Goal: Information Seeking & Learning: Understand process/instructions

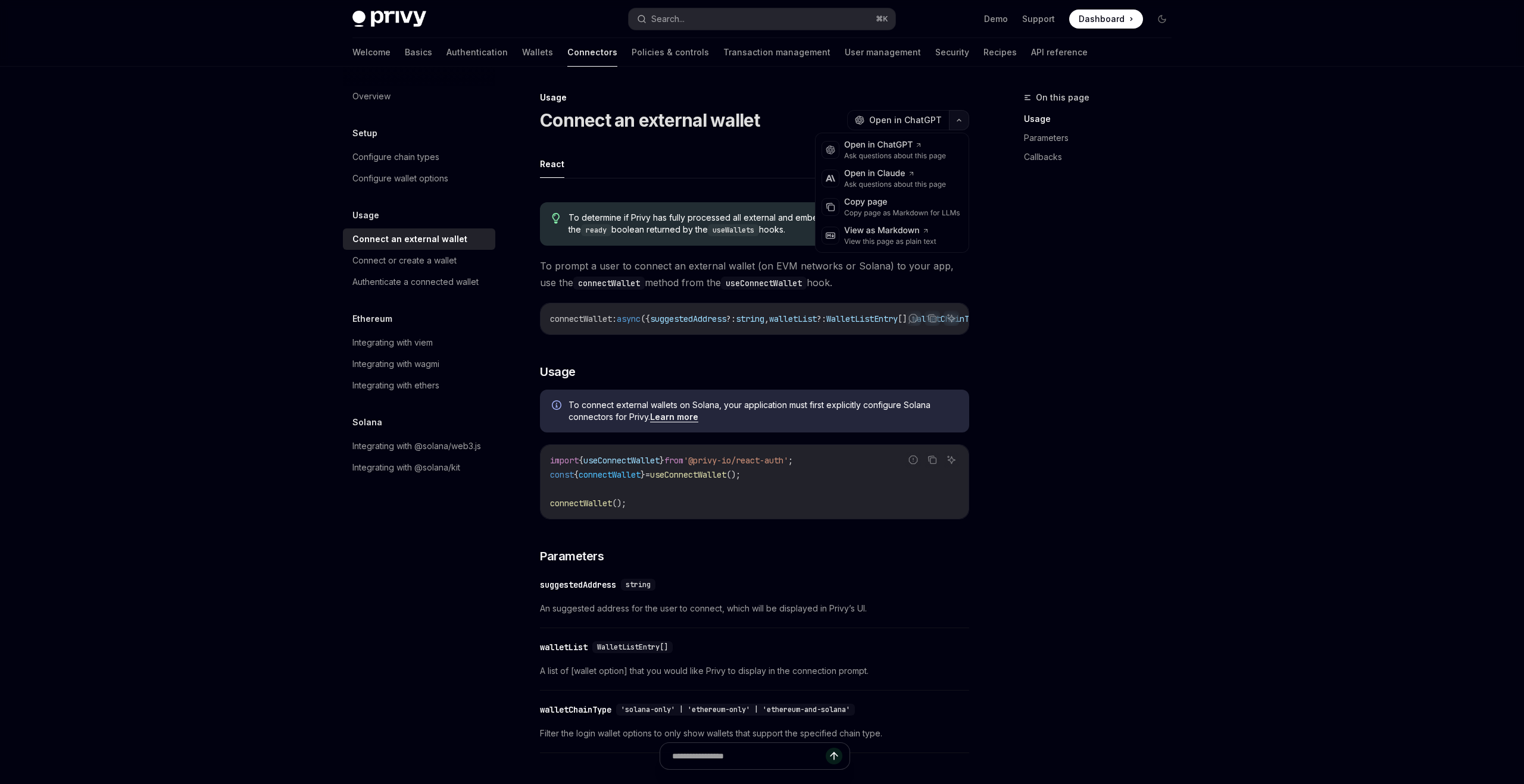
click at [955, 117] on button "button" at bounding box center [959, 120] width 21 height 21
click at [877, 201] on div "Copy page" at bounding box center [902, 202] width 116 height 12
type textarea "*"
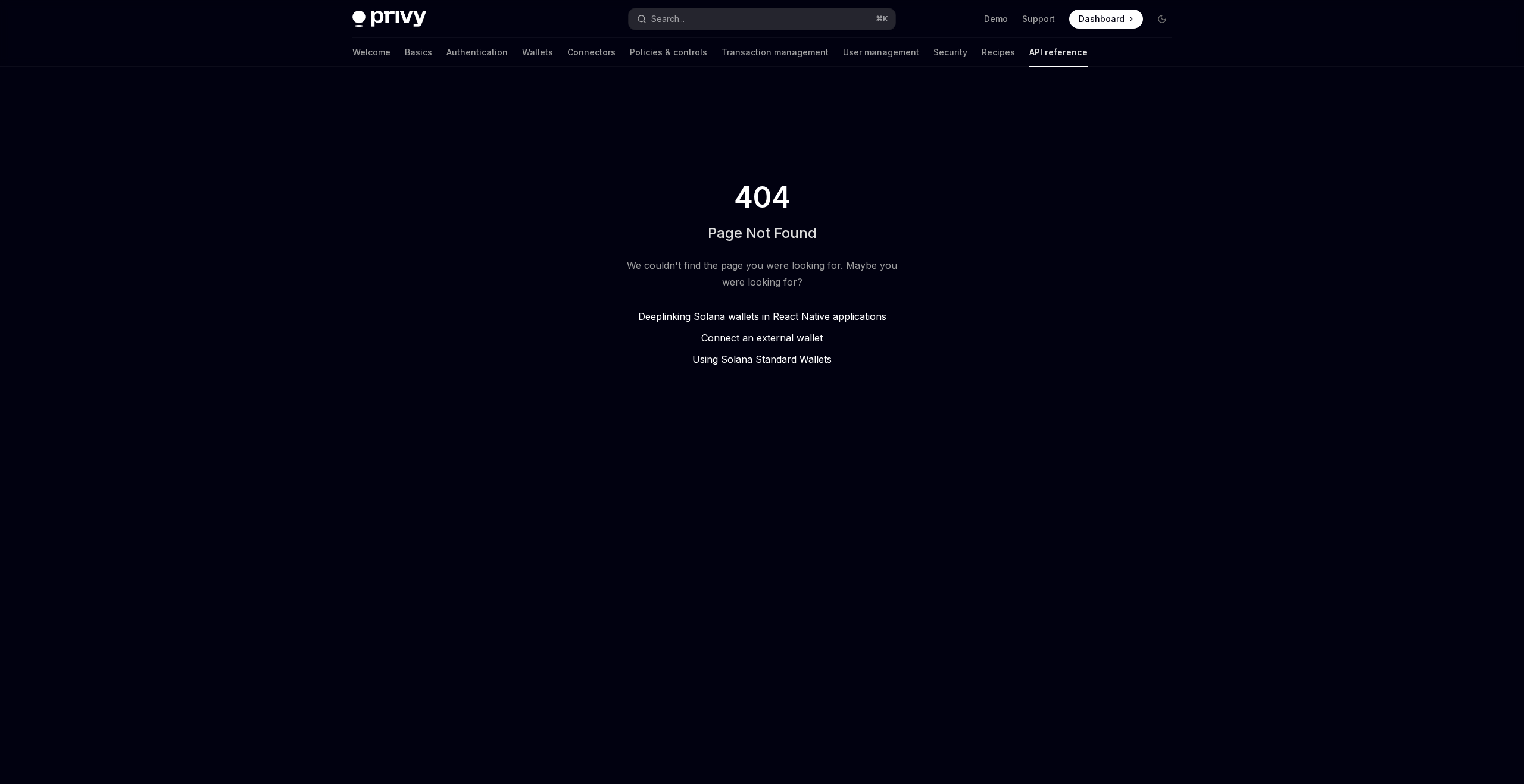
click at [774, 356] on span "Using Solana Standard Wallets" at bounding box center [761, 359] width 139 height 12
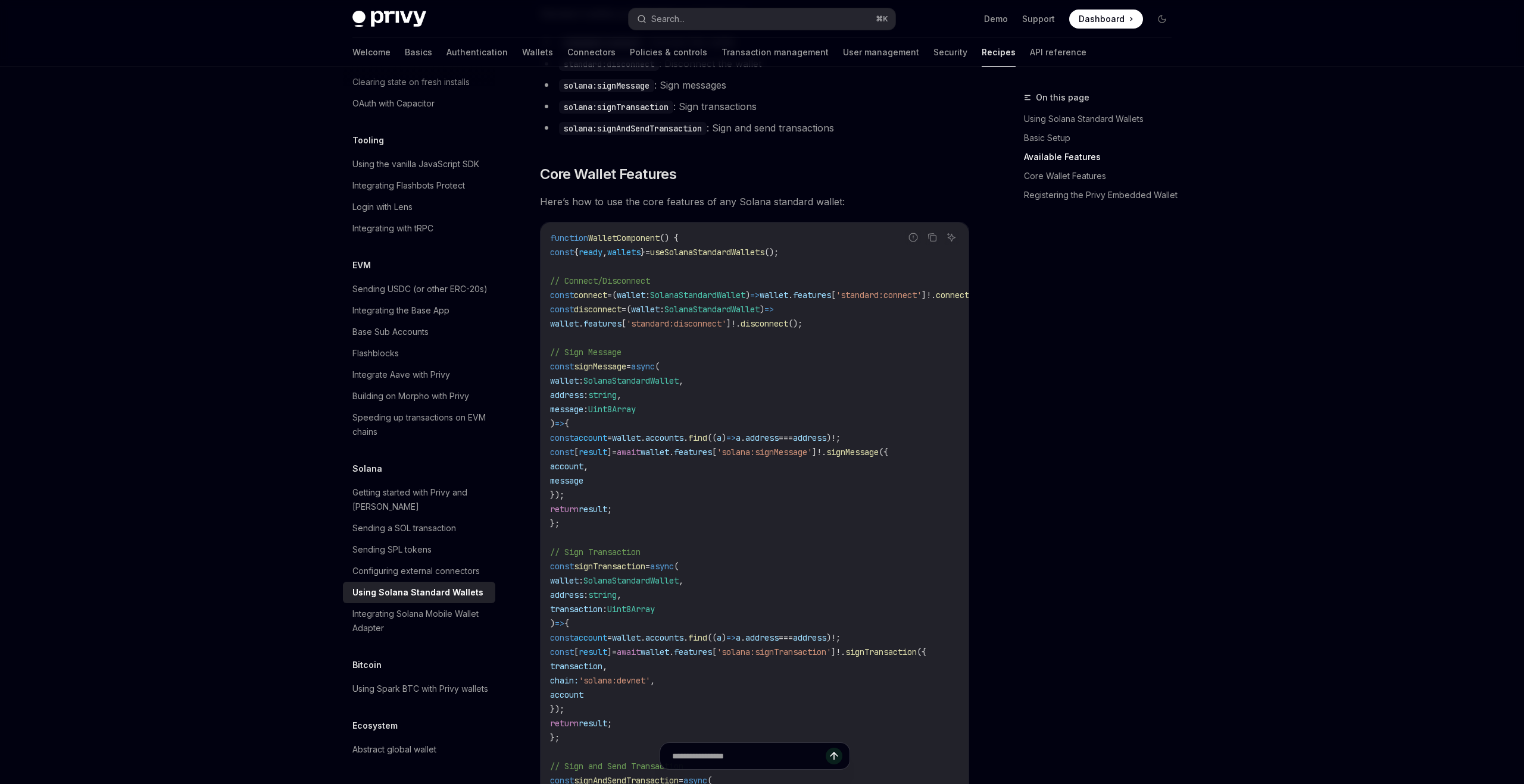
scroll to position [475, 0]
click at [450, 486] on div "Getting started with Privy and Solana" at bounding box center [420, 500] width 135 height 29
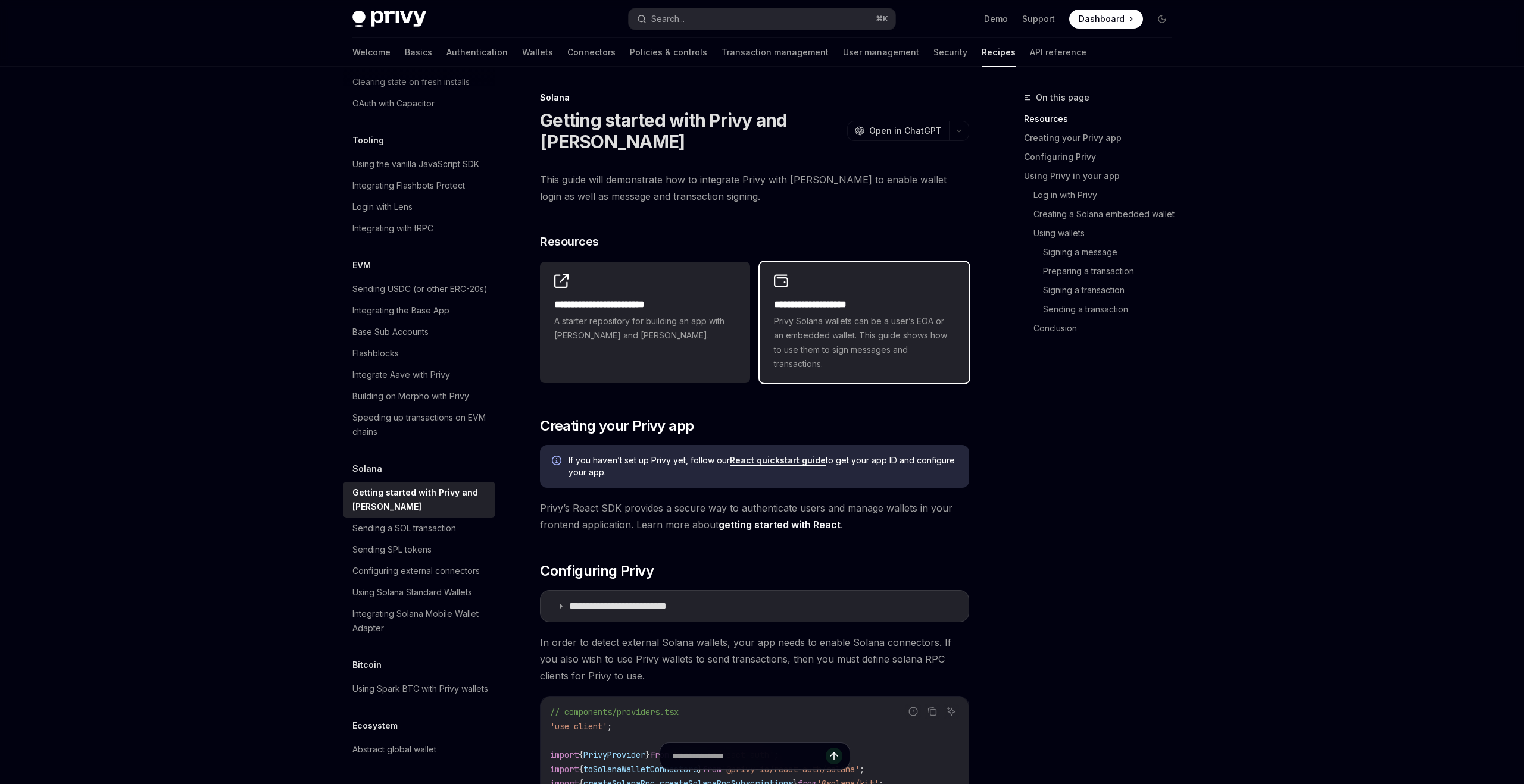
click at [895, 288] on div "**********" at bounding box center [864, 323] width 210 height 121
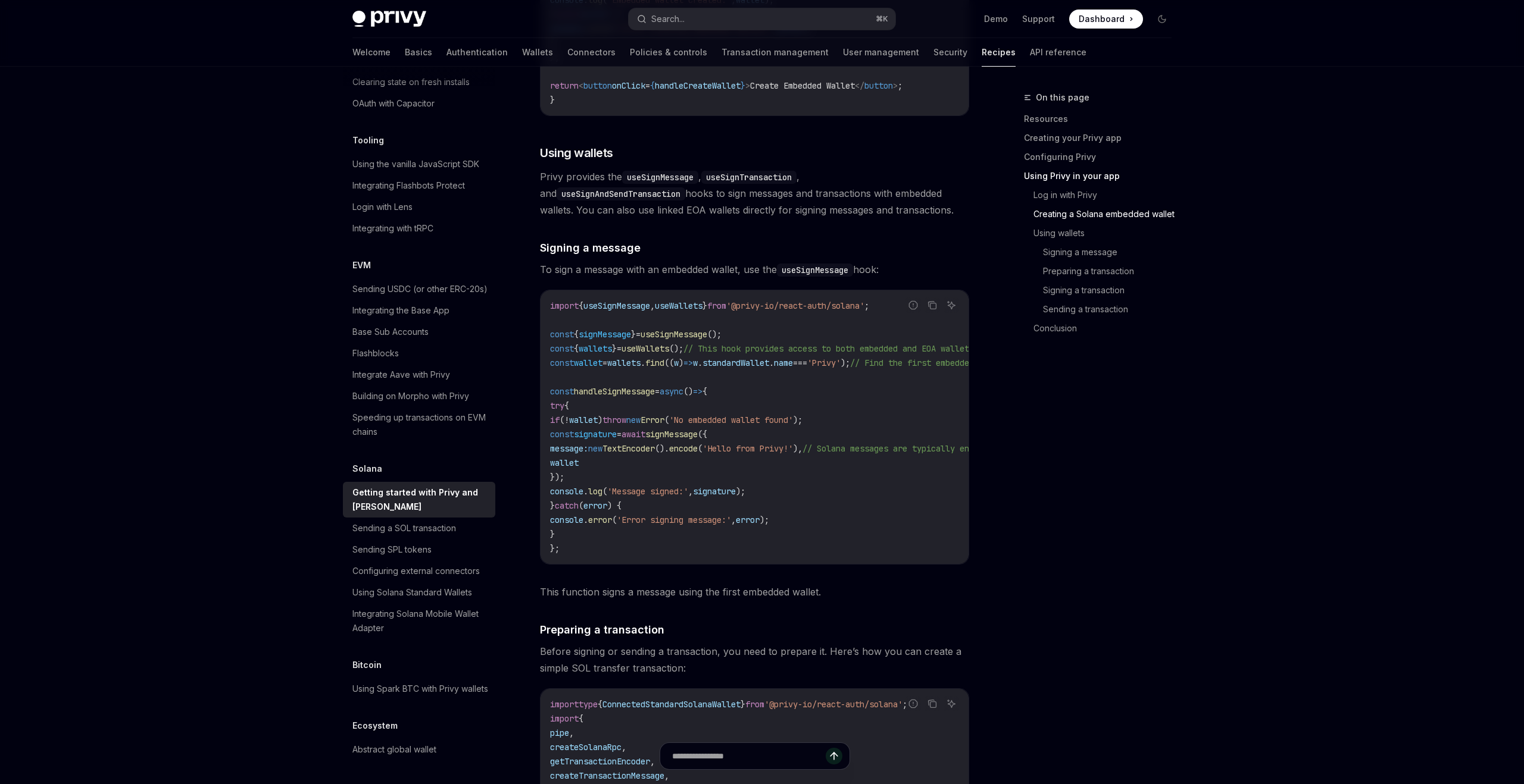
scroll to position [2208, 0]
click at [473, 564] on div "Configuring external connectors" at bounding box center [416, 571] width 128 height 14
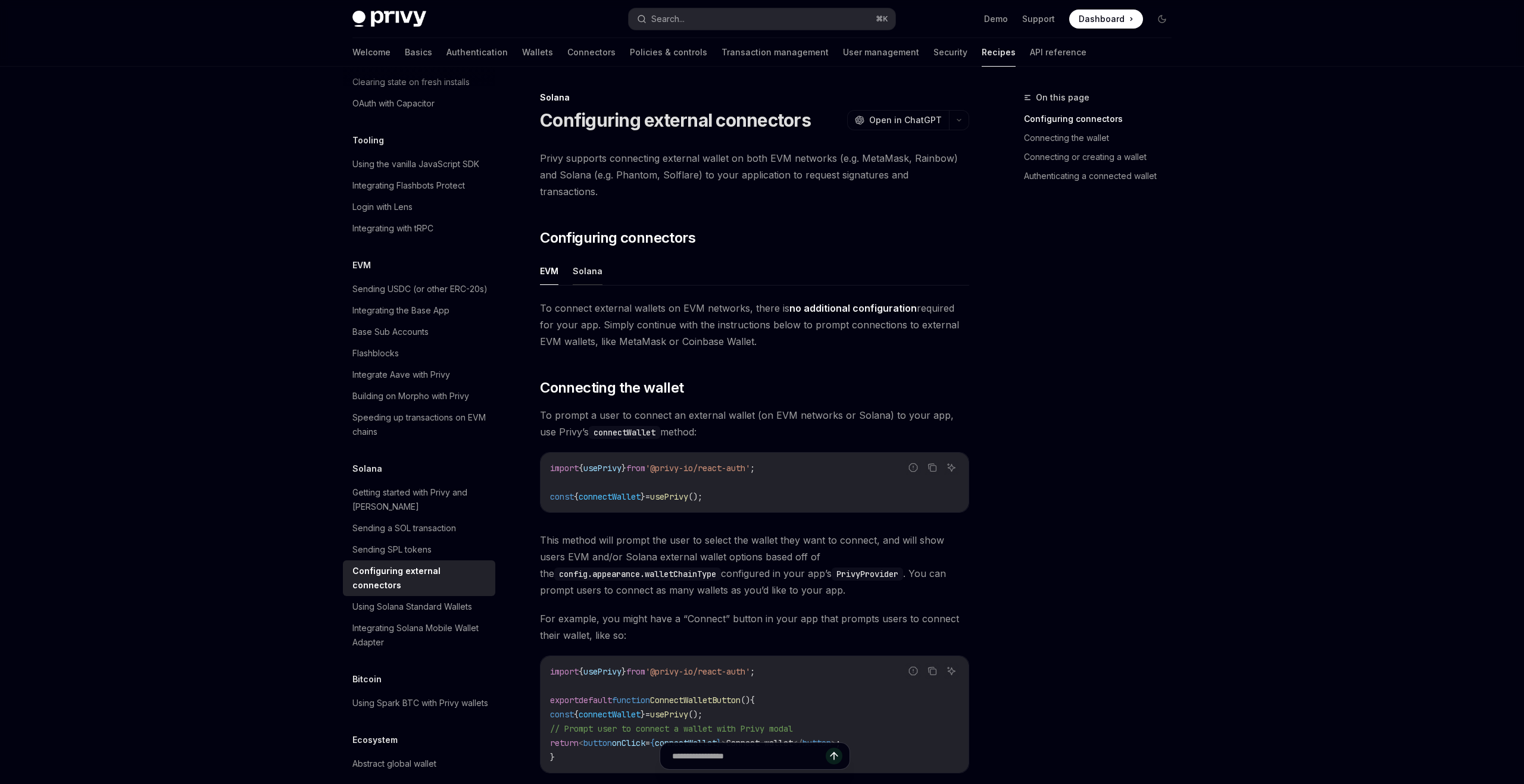
click at [585, 257] on button "Solana" at bounding box center [588, 271] width 30 height 28
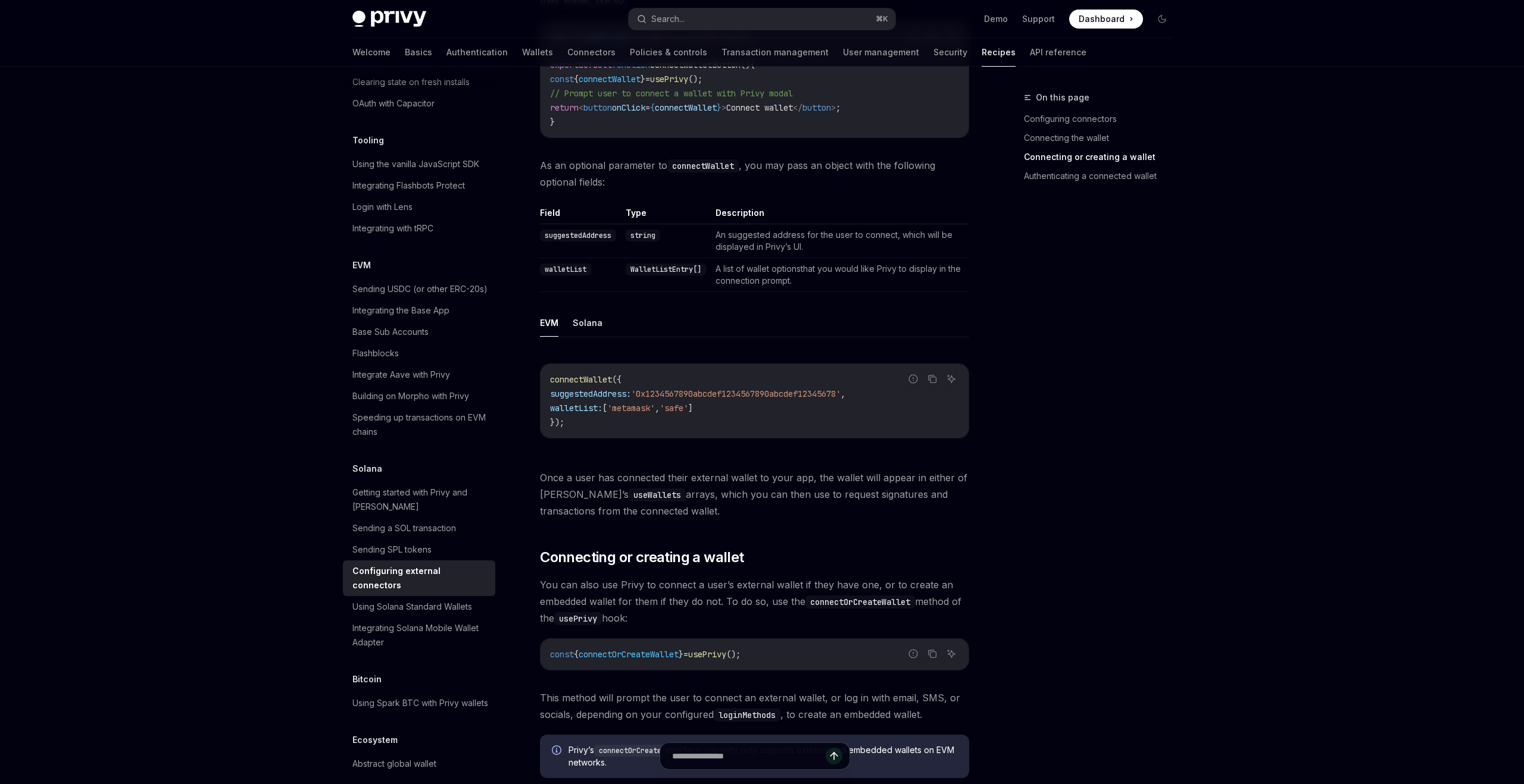
scroll to position [1425, 0]
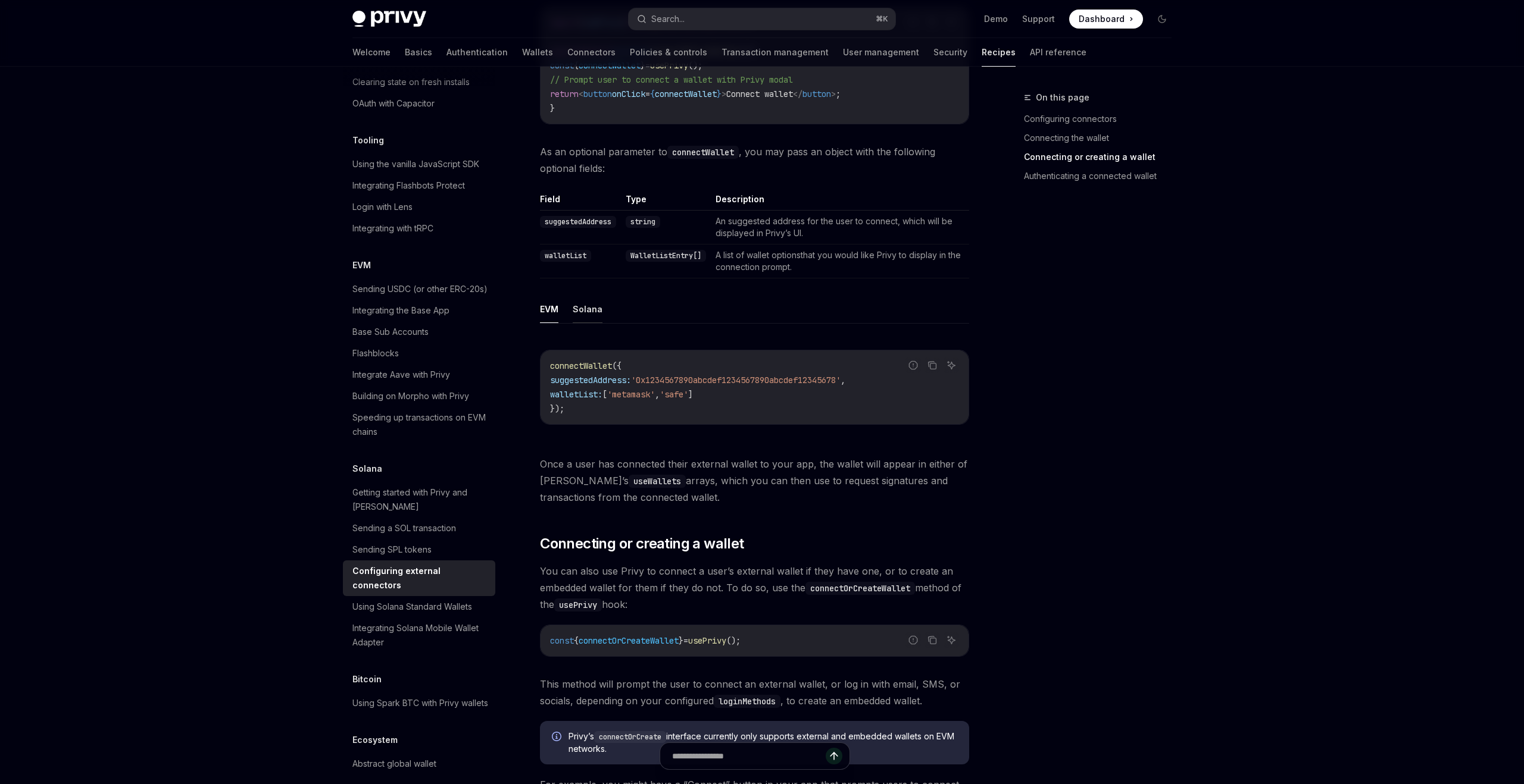
click at [587, 301] on button "Solana" at bounding box center [588, 309] width 30 height 28
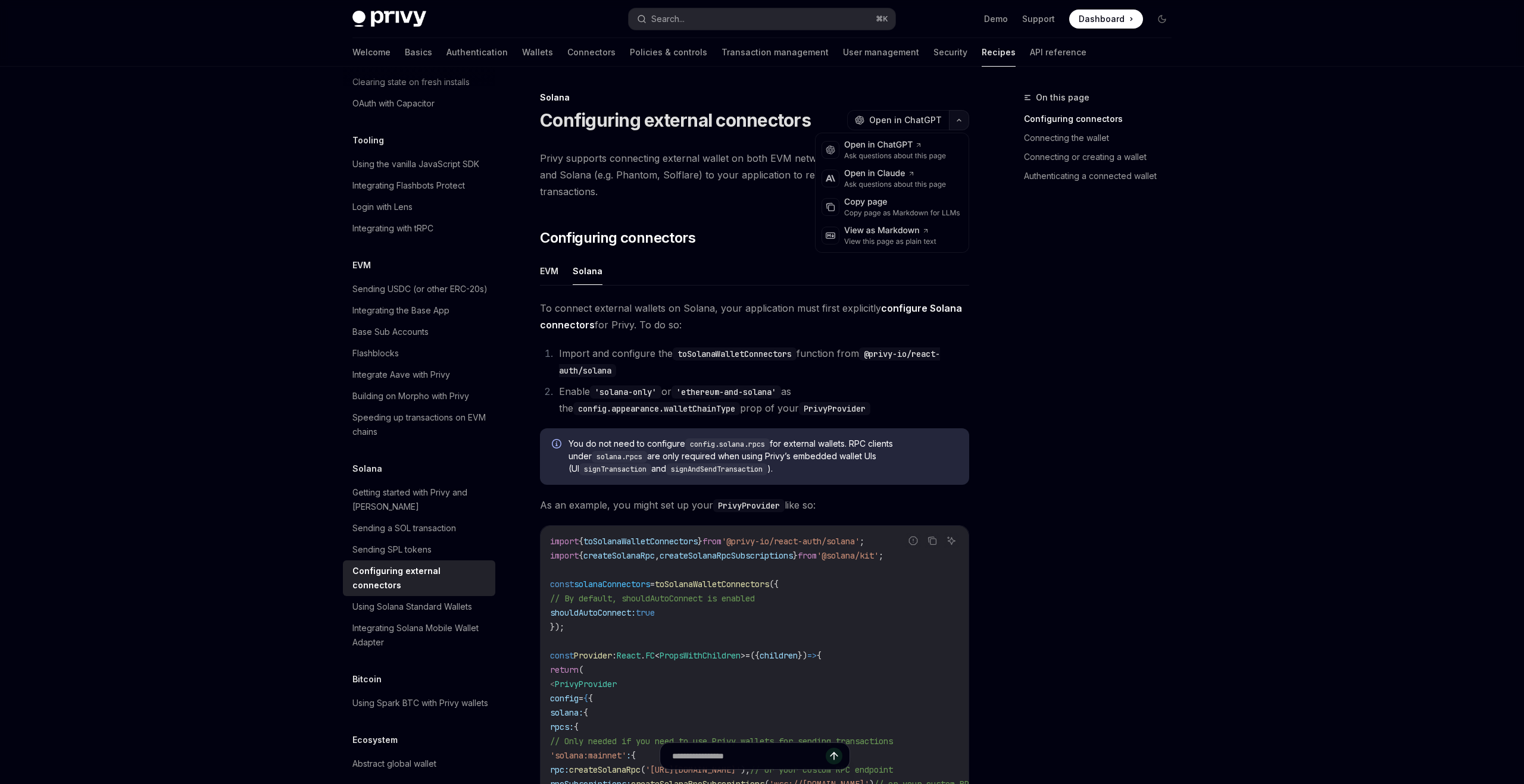
click at [962, 122] on button "button" at bounding box center [959, 120] width 21 height 21
click at [885, 208] on div "Copy page as Markdown for LLMs" at bounding box center [902, 213] width 116 height 9
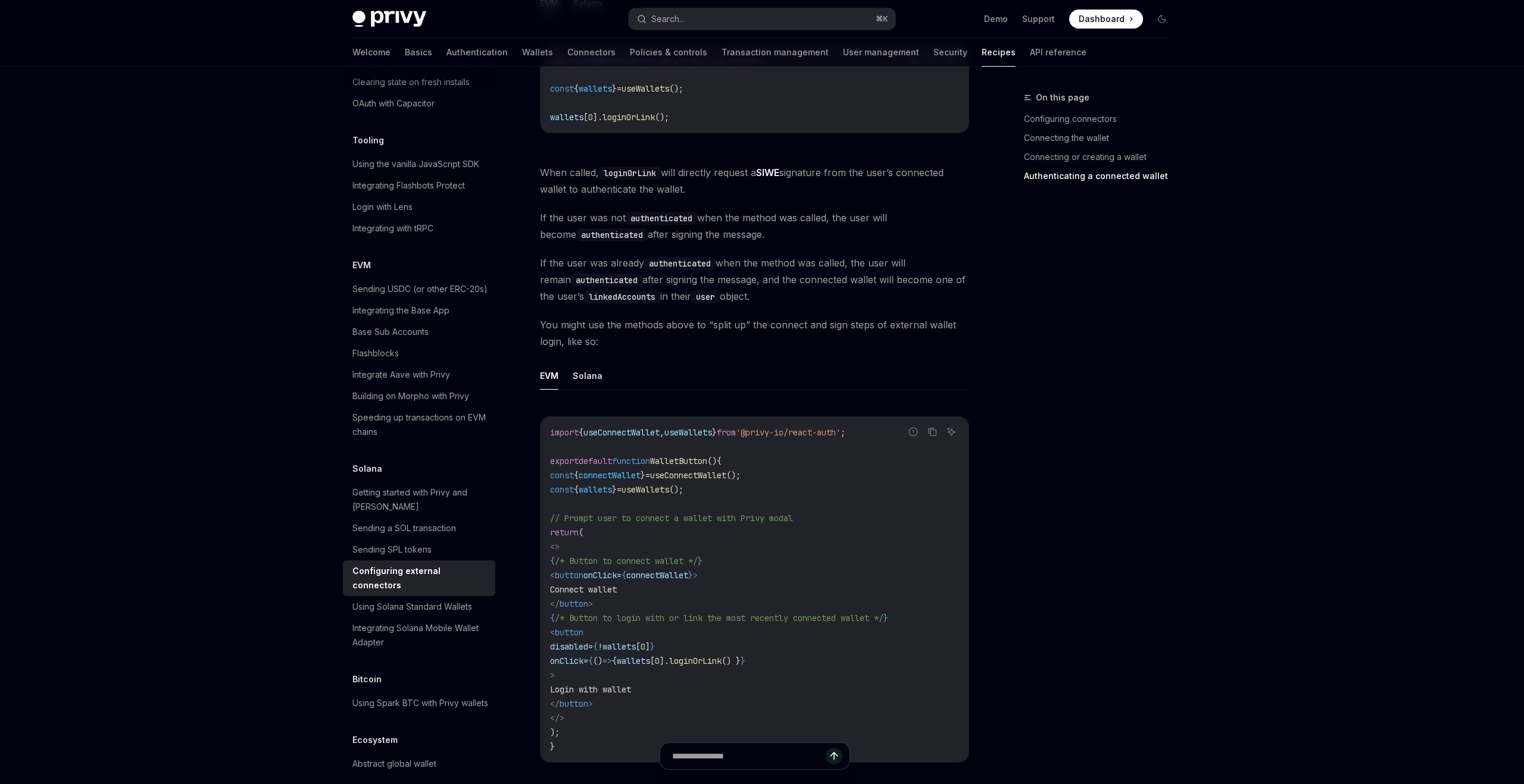
scroll to position [2808, 0]
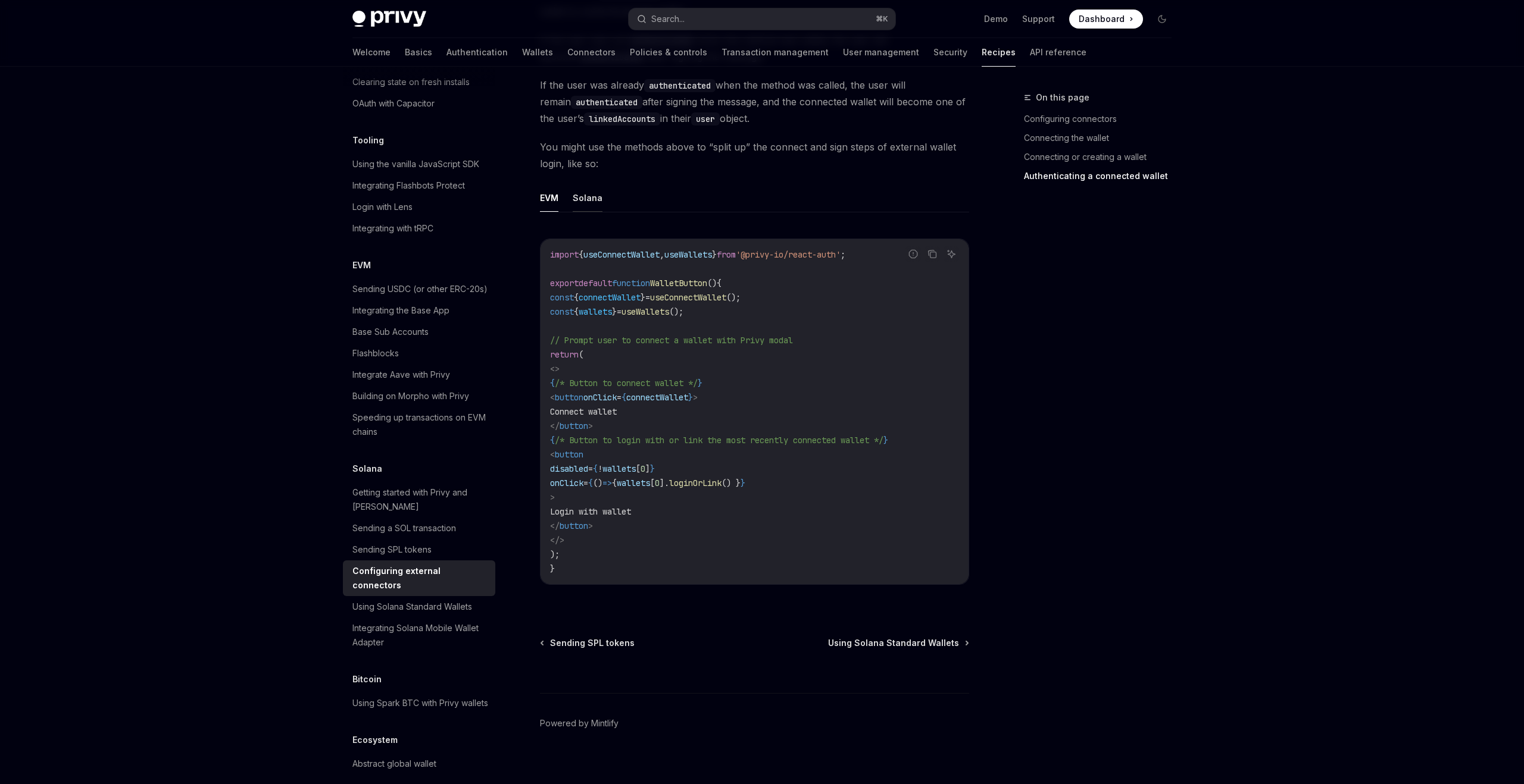
click at [586, 184] on button "Solana" at bounding box center [588, 198] width 30 height 28
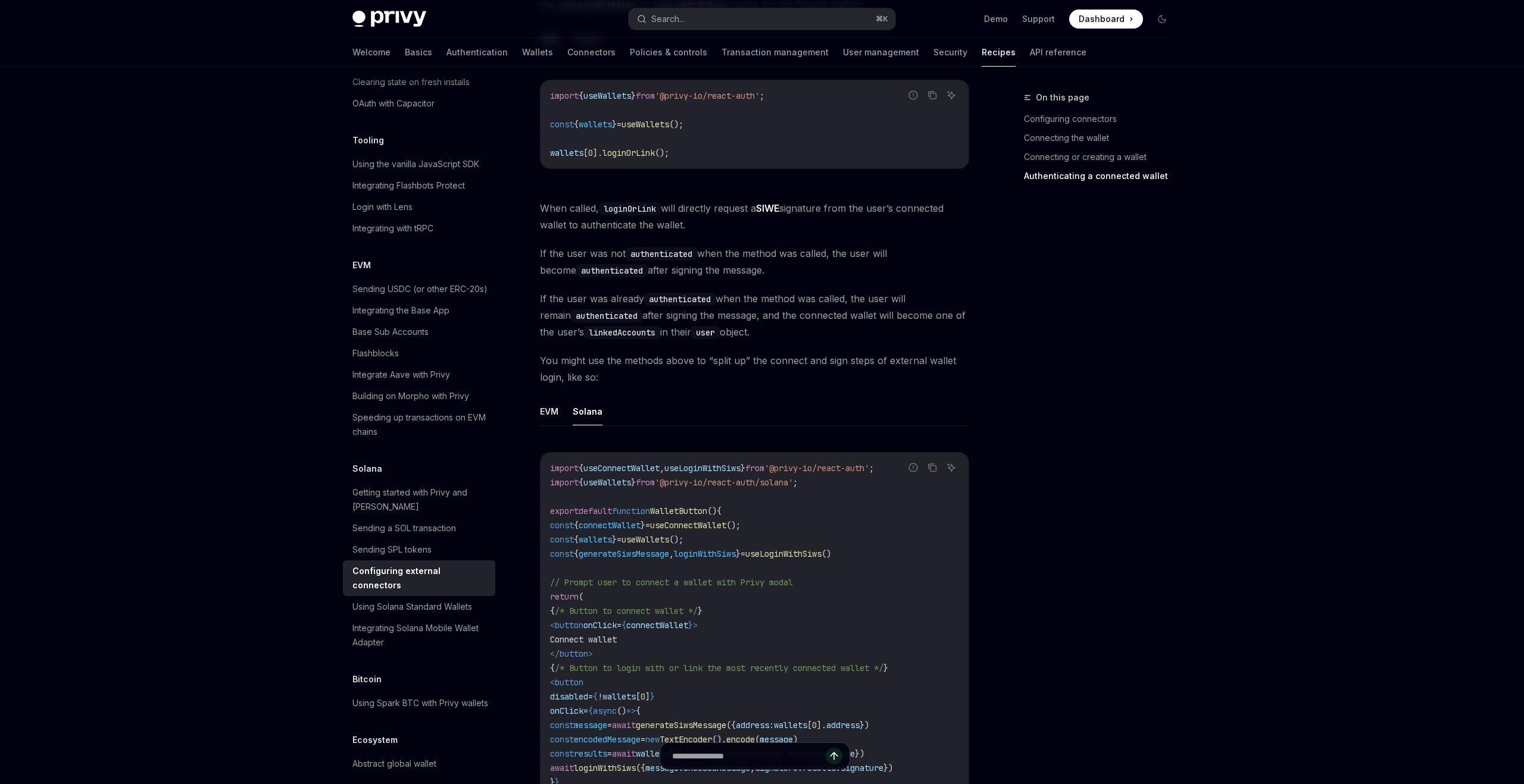
scroll to position [2396, 0]
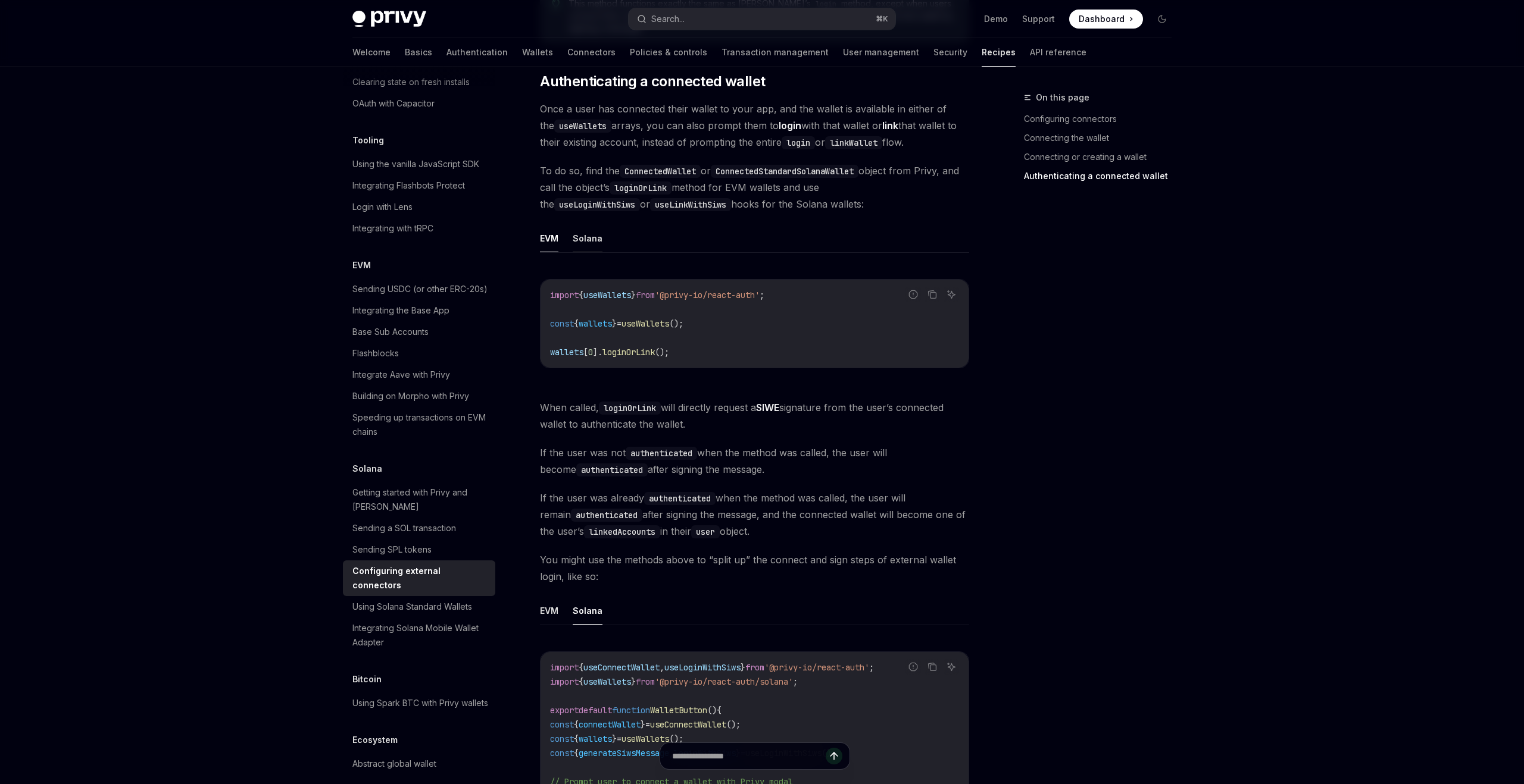
click at [589, 227] on button "Solana" at bounding box center [588, 239] width 30 height 28
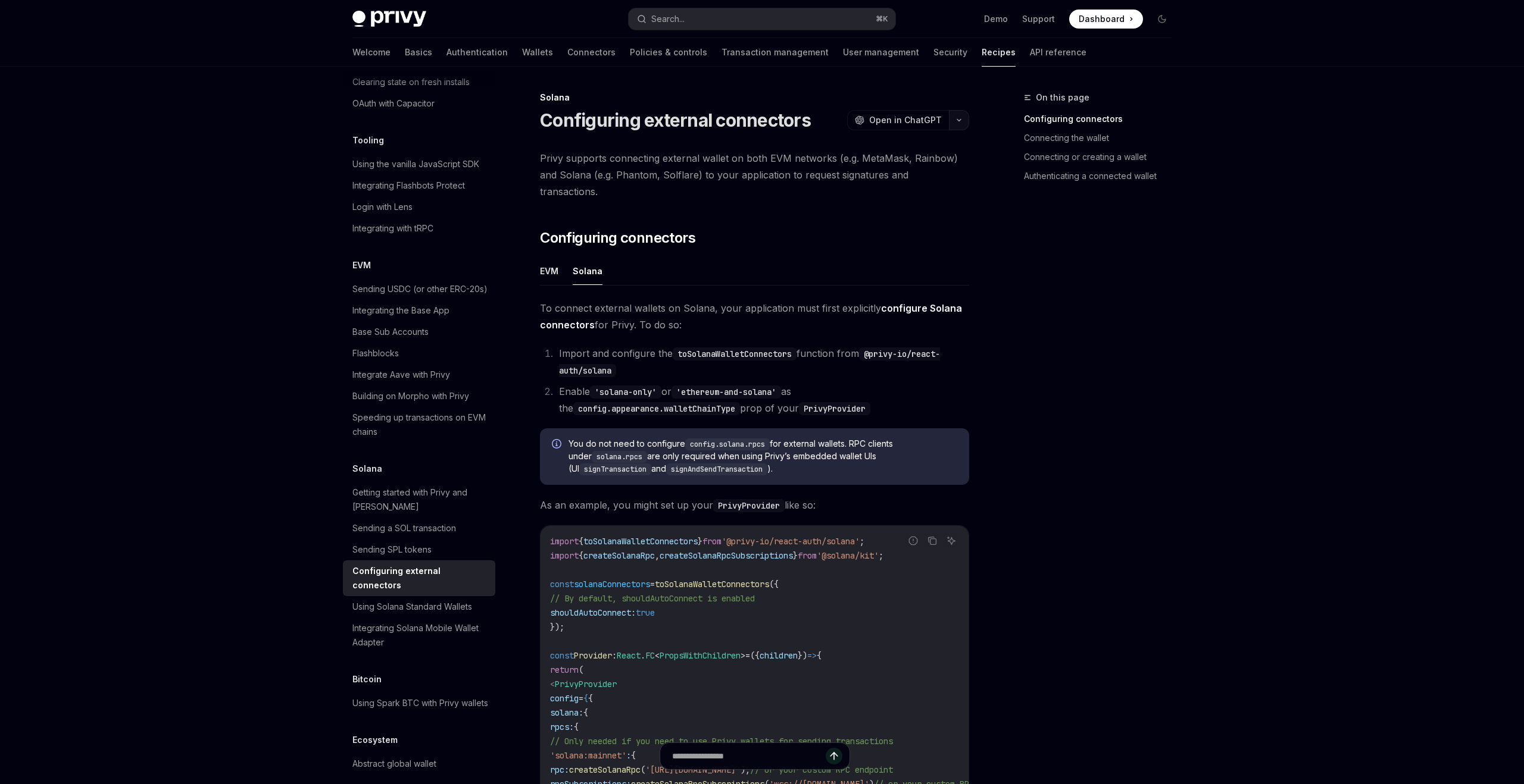
click at [961, 121] on icon "button" at bounding box center [958, 119] width 14 height 5
click at [881, 206] on div "Copy page" at bounding box center [902, 202] width 116 height 12
type textarea "*"
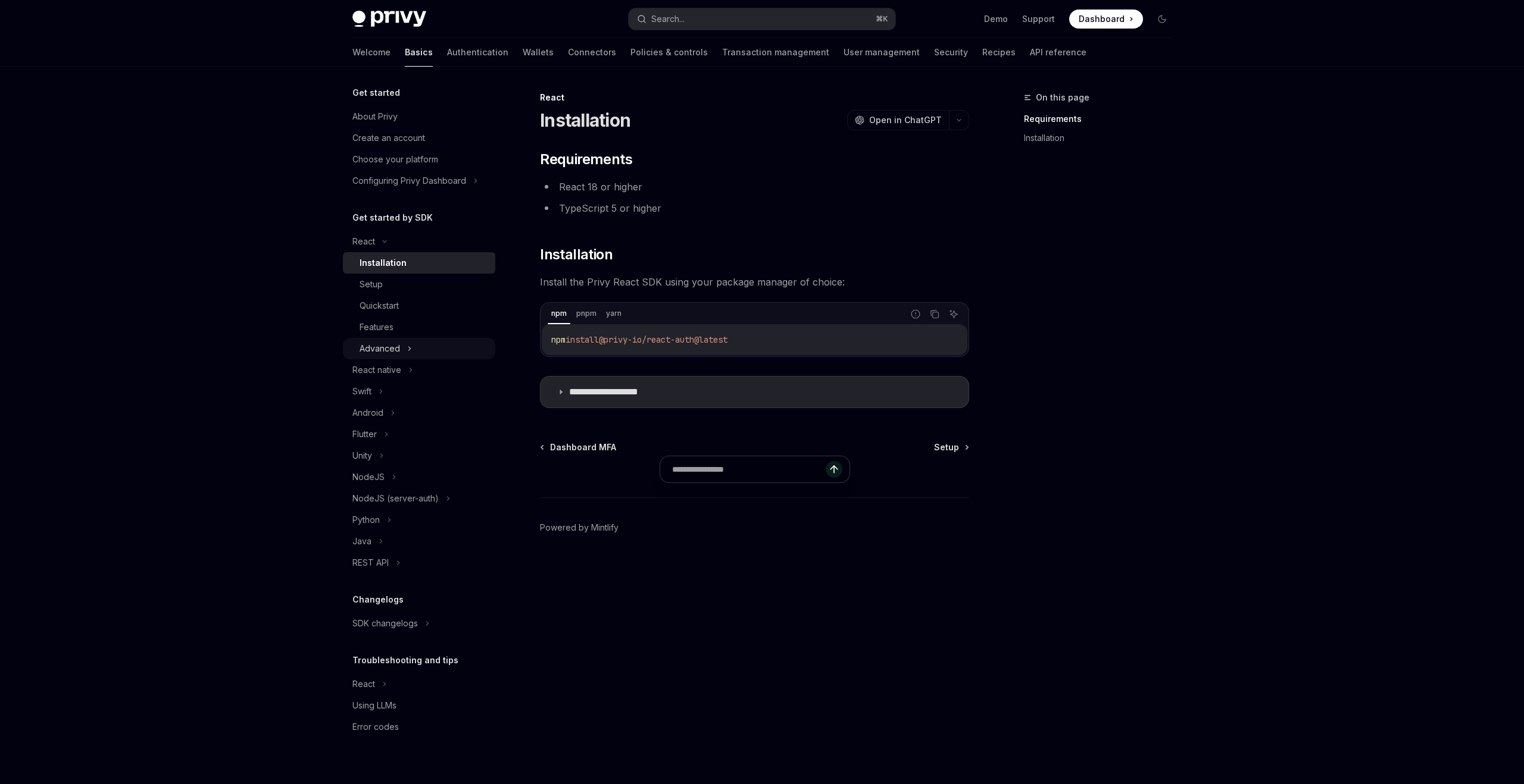
click at [415, 345] on div "Advanced" at bounding box center [419, 348] width 152 height 21
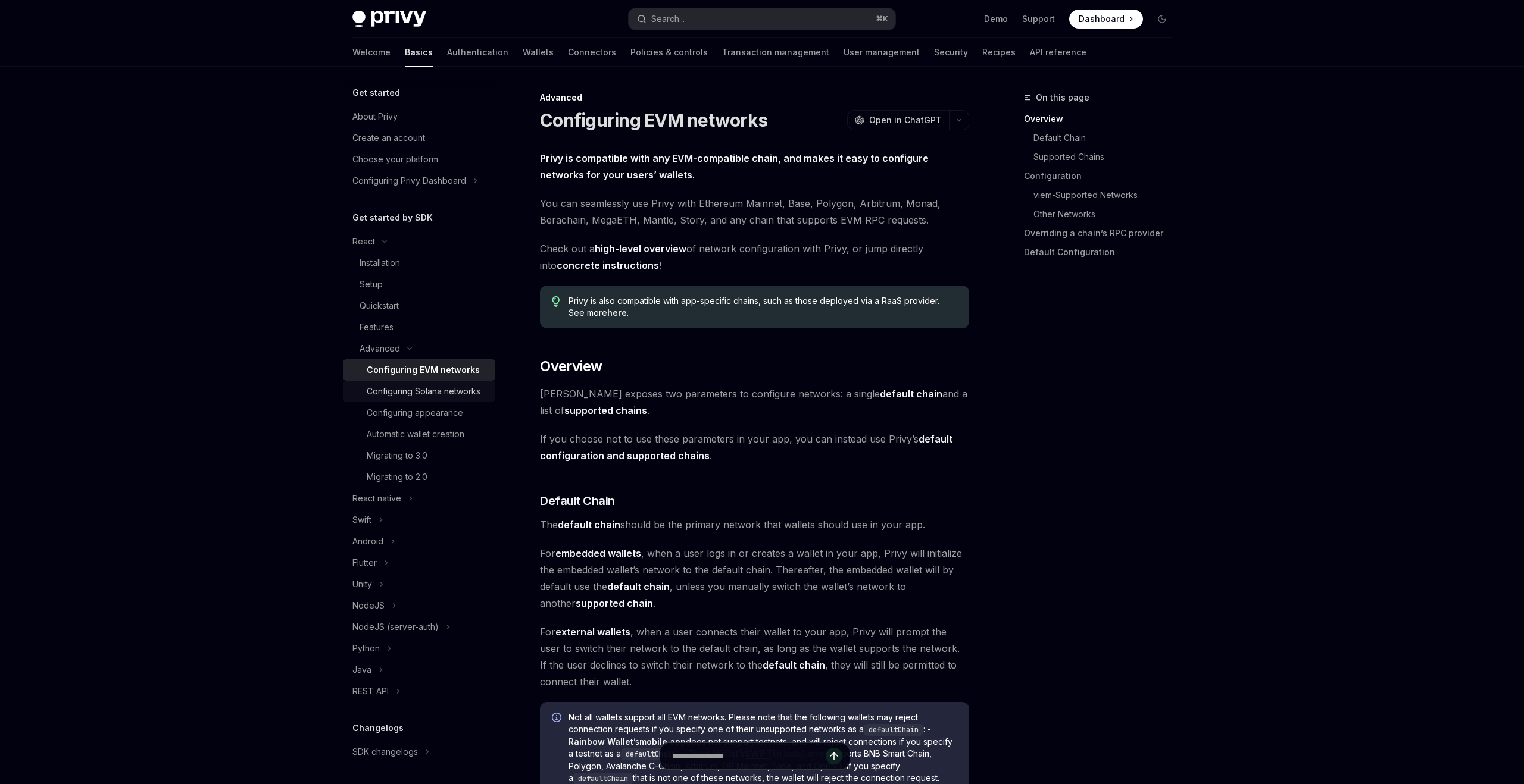
click at [425, 385] on div "Configuring Solana networks" at bounding box center [423, 391] width 114 height 14
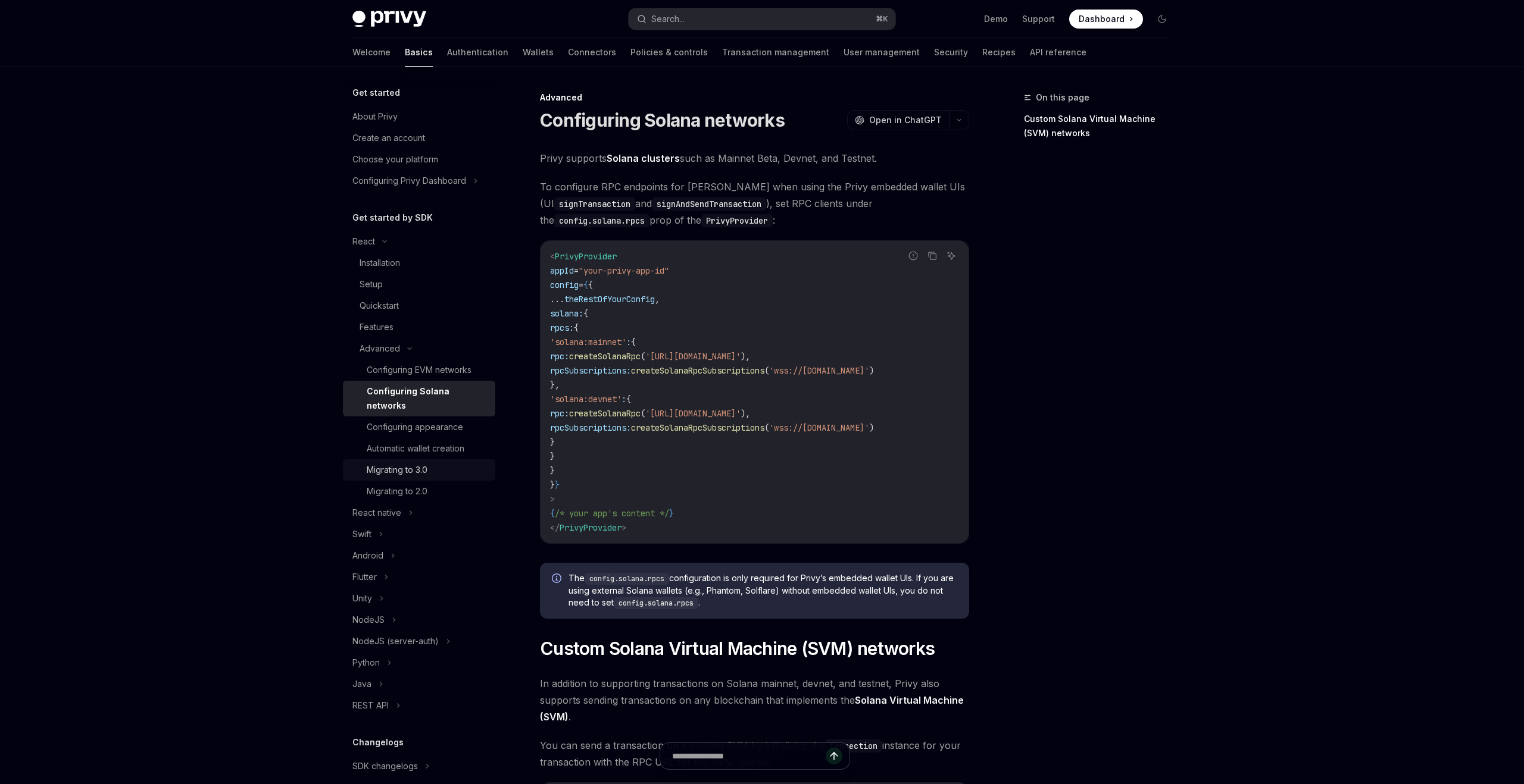
click at [450, 463] on link "Migrating to 3.0" at bounding box center [419, 470] width 152 height 21
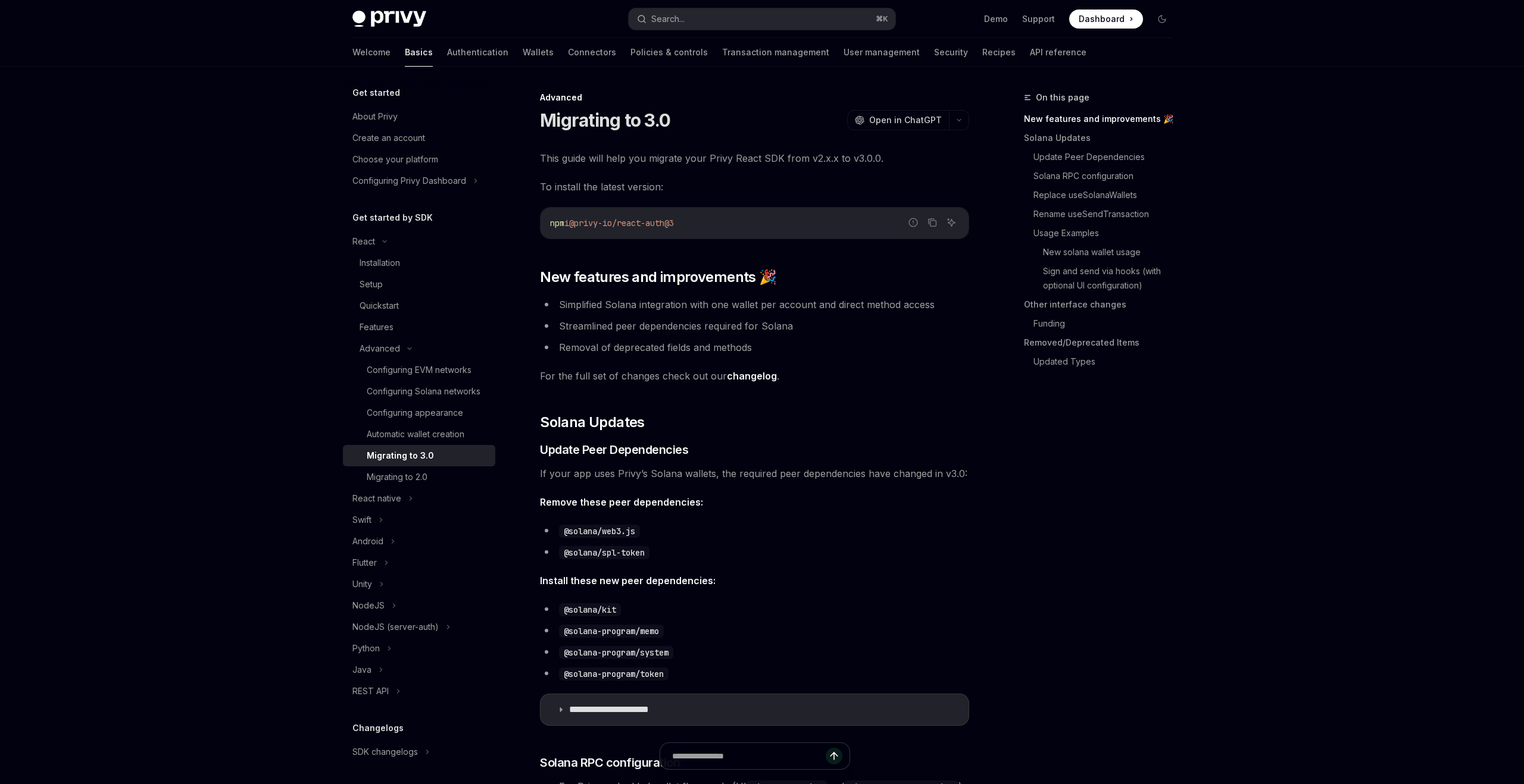
click at [748, 376] on link "changelog" at bounding box center [752, 376] width 50 height 12
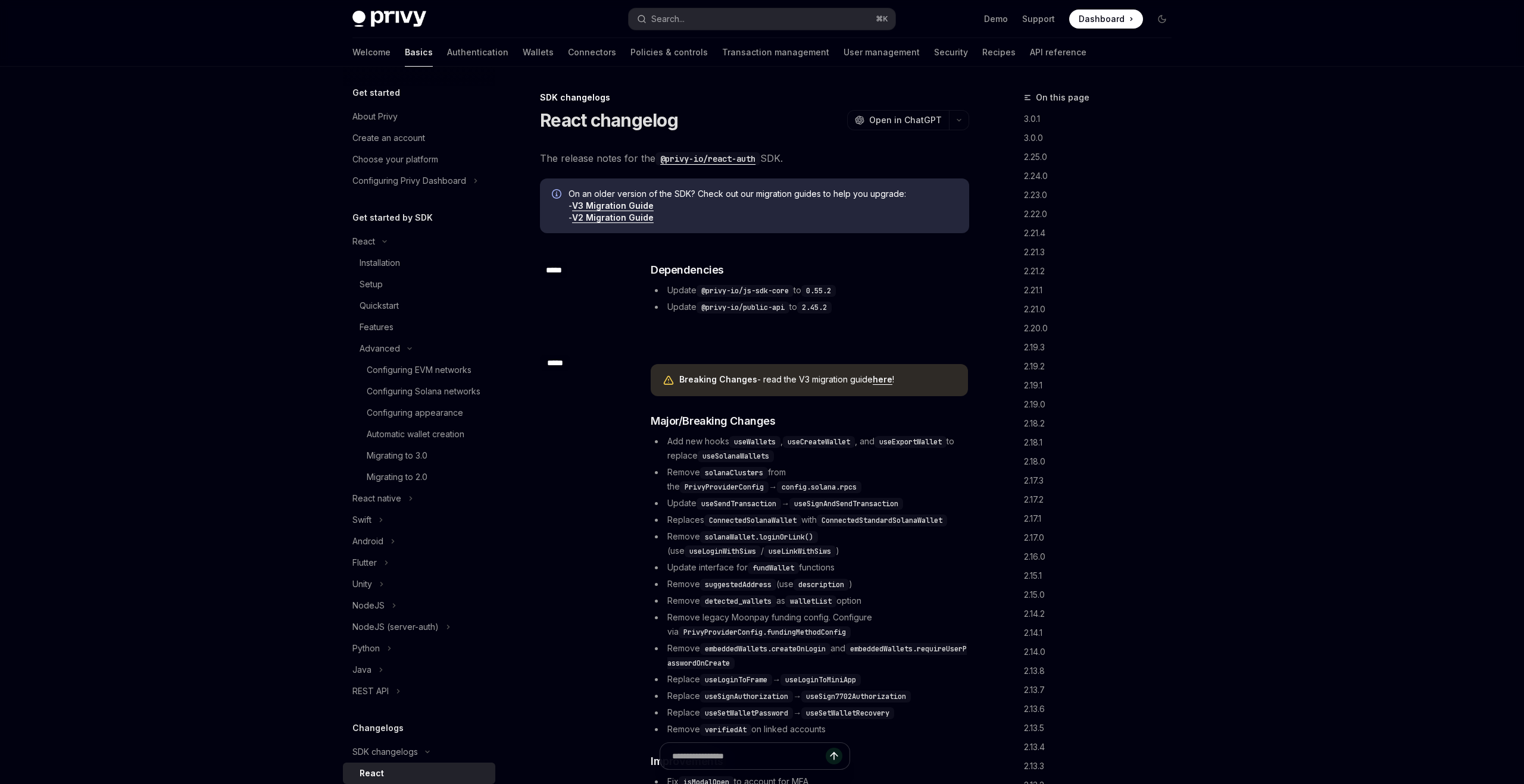
scroll to position [101, 0]
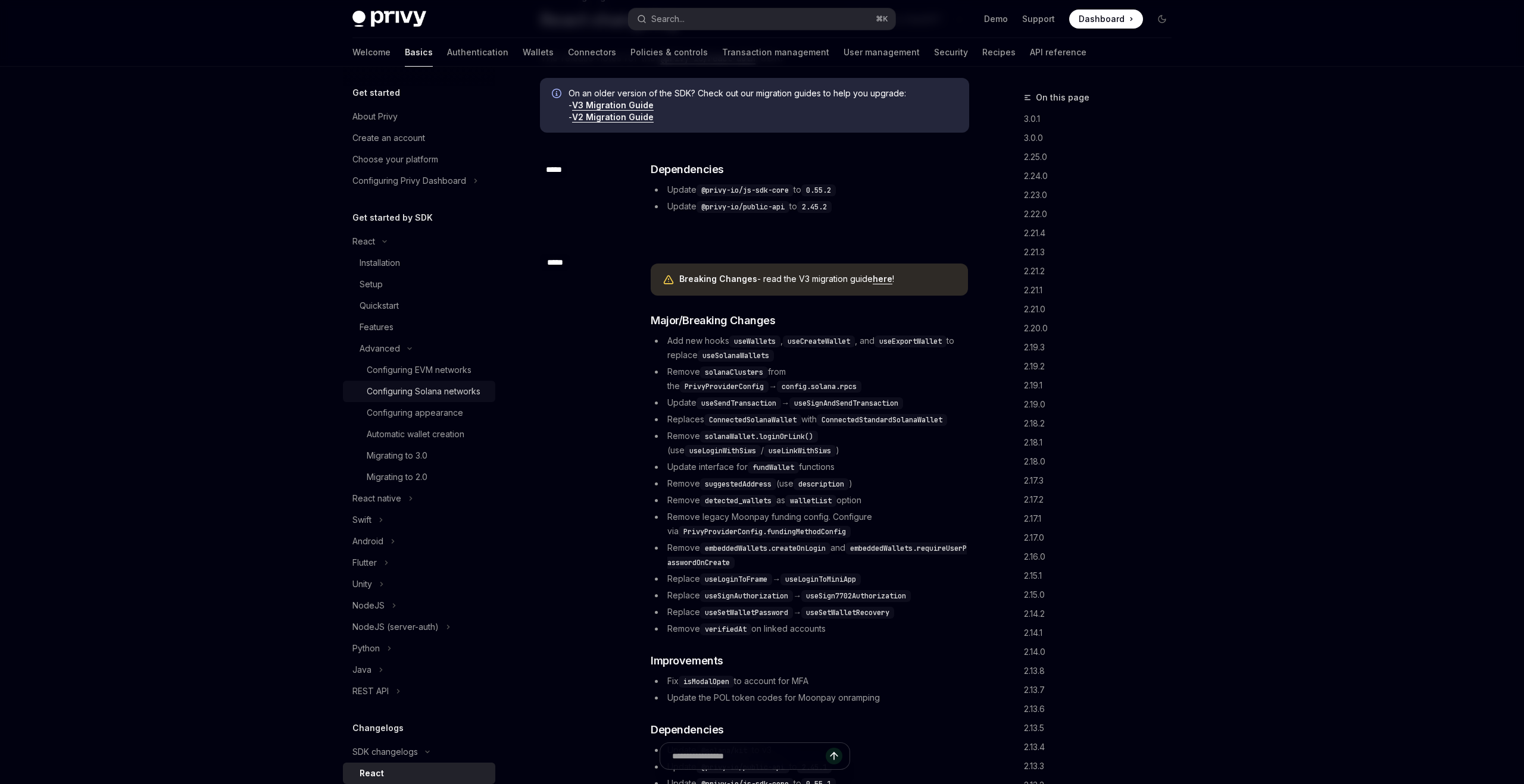
click at [447, 396] on div "Configuring Solana networks" at bounding box center [423, 391] width 114 height 14
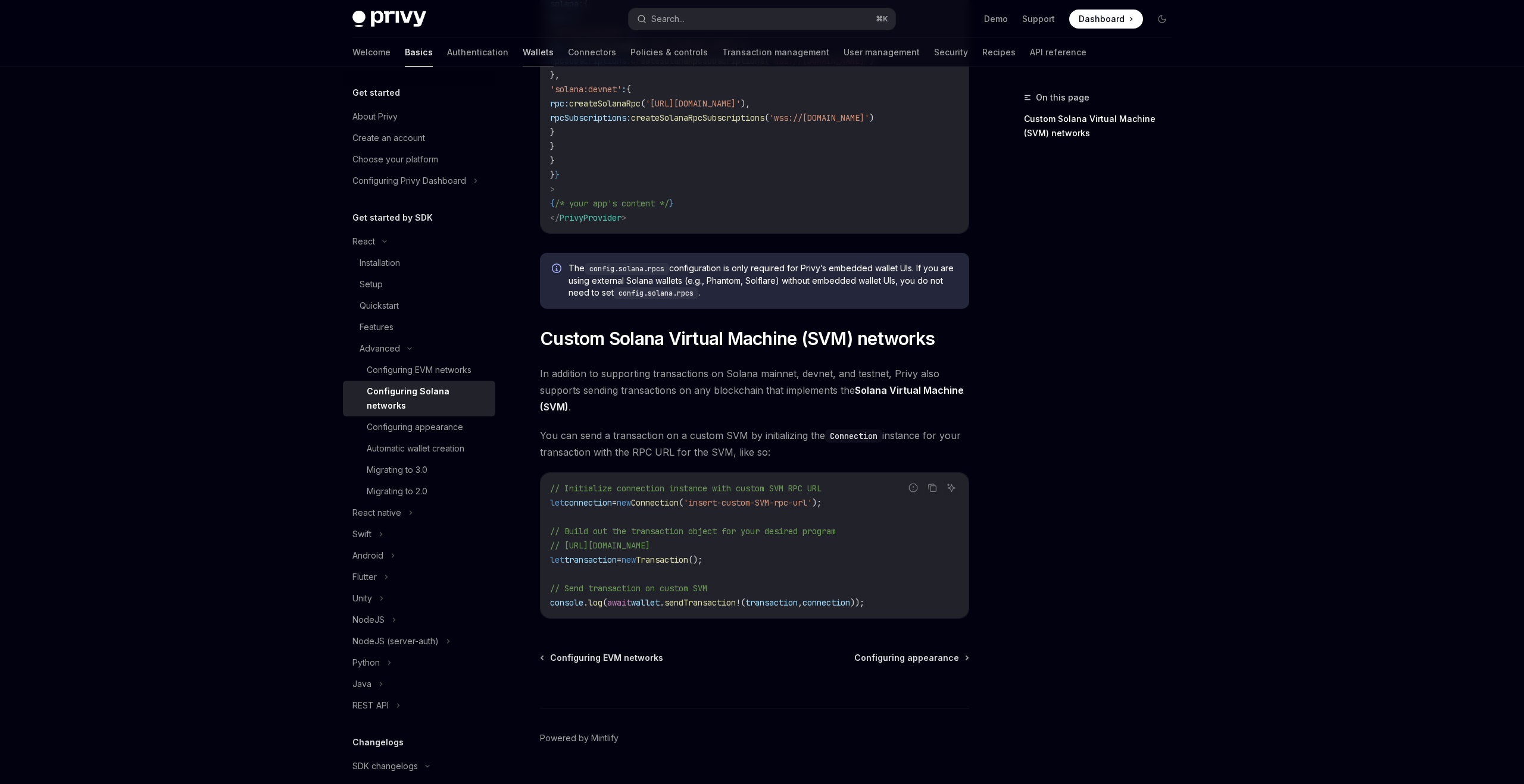
click at [522, 50] on link "Wallets" at bounding box center [537, 52] width 31 height 29
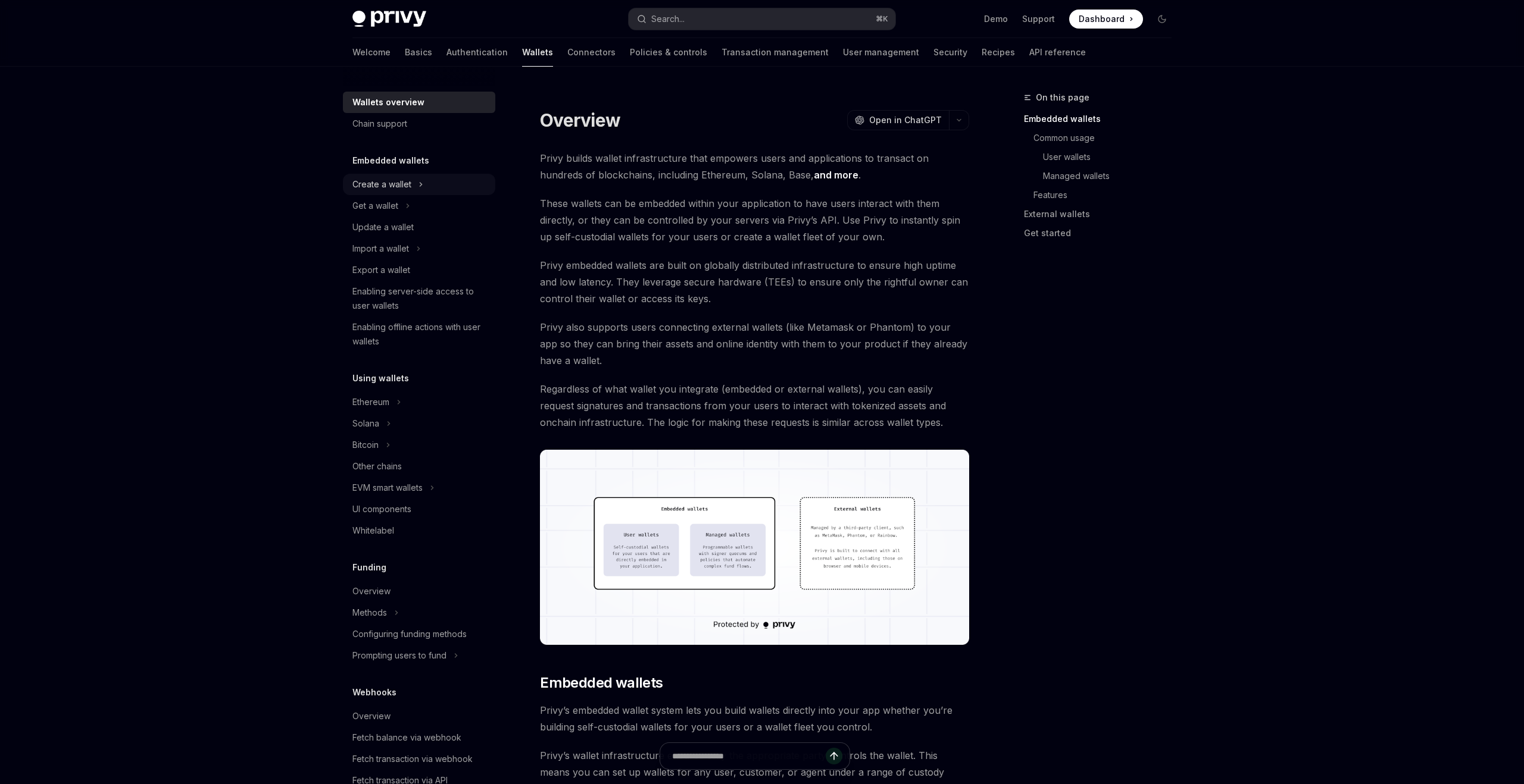
click at [420, 184] on icon at bounding box center [421, 185] width 2 height 4
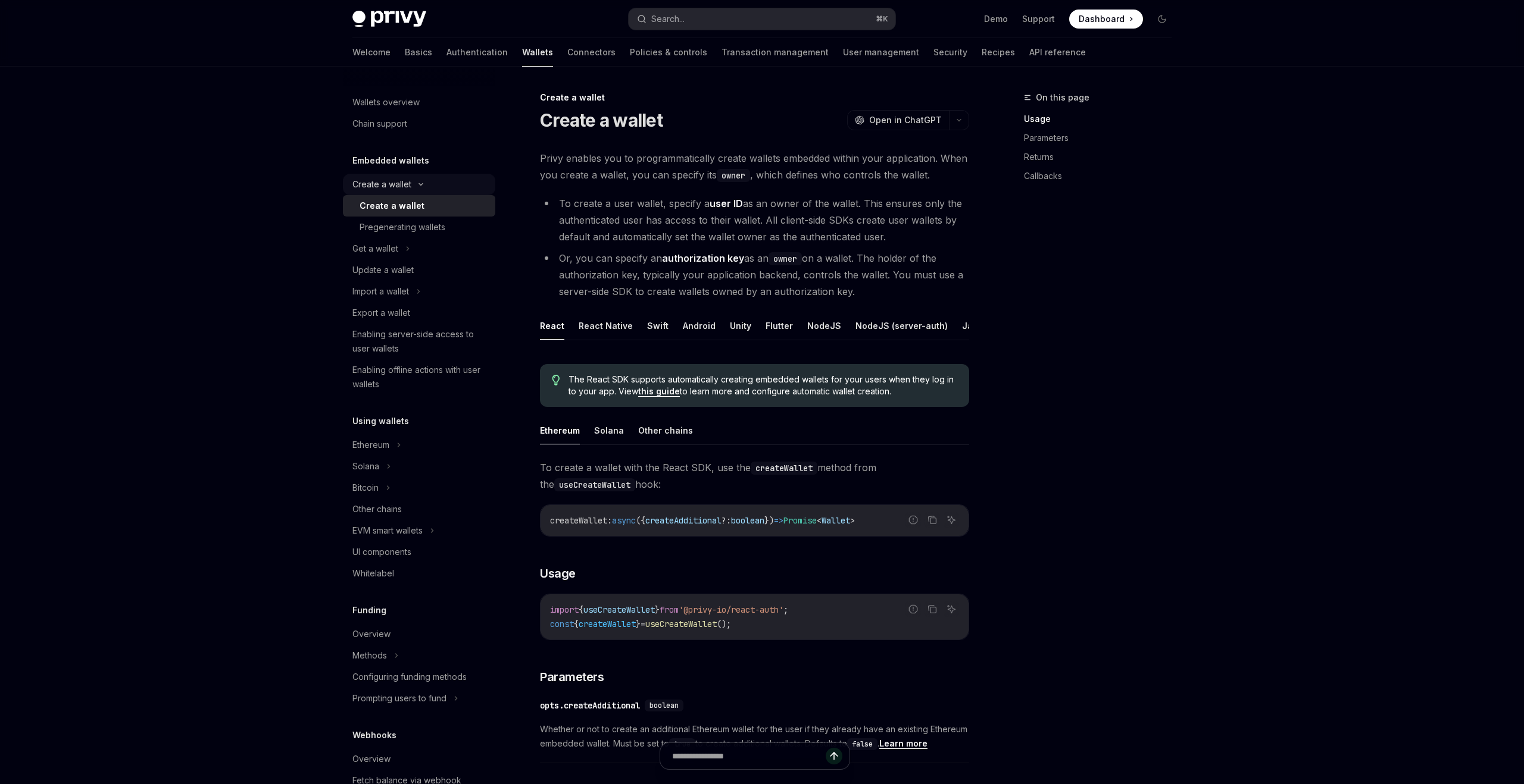
click at [420, 184] on icon at bounding box center [420, 184] width 14 height 5
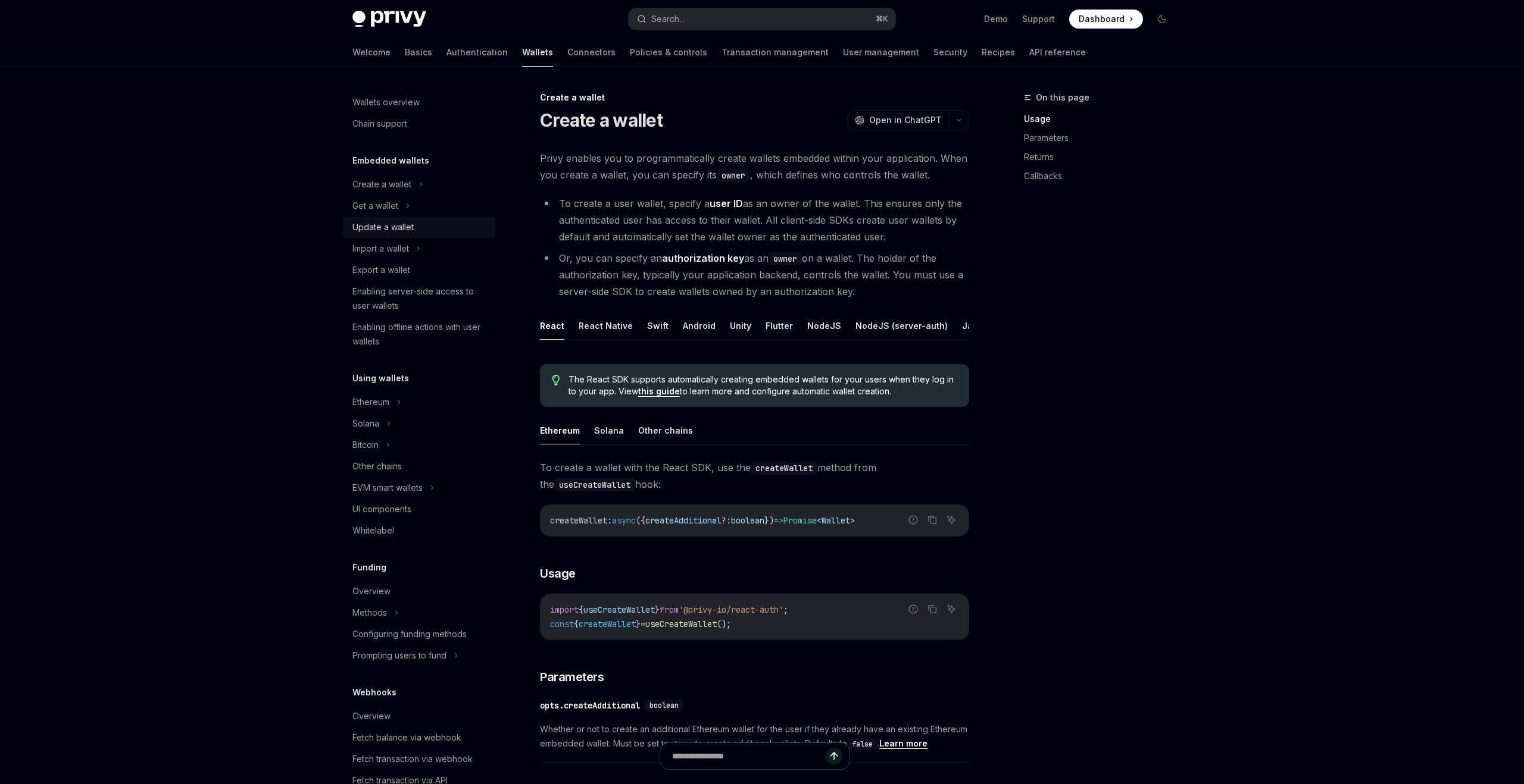
click at [408, 218] on link "Update a wallet" at bounding box center [419, 227] width 152 height 21
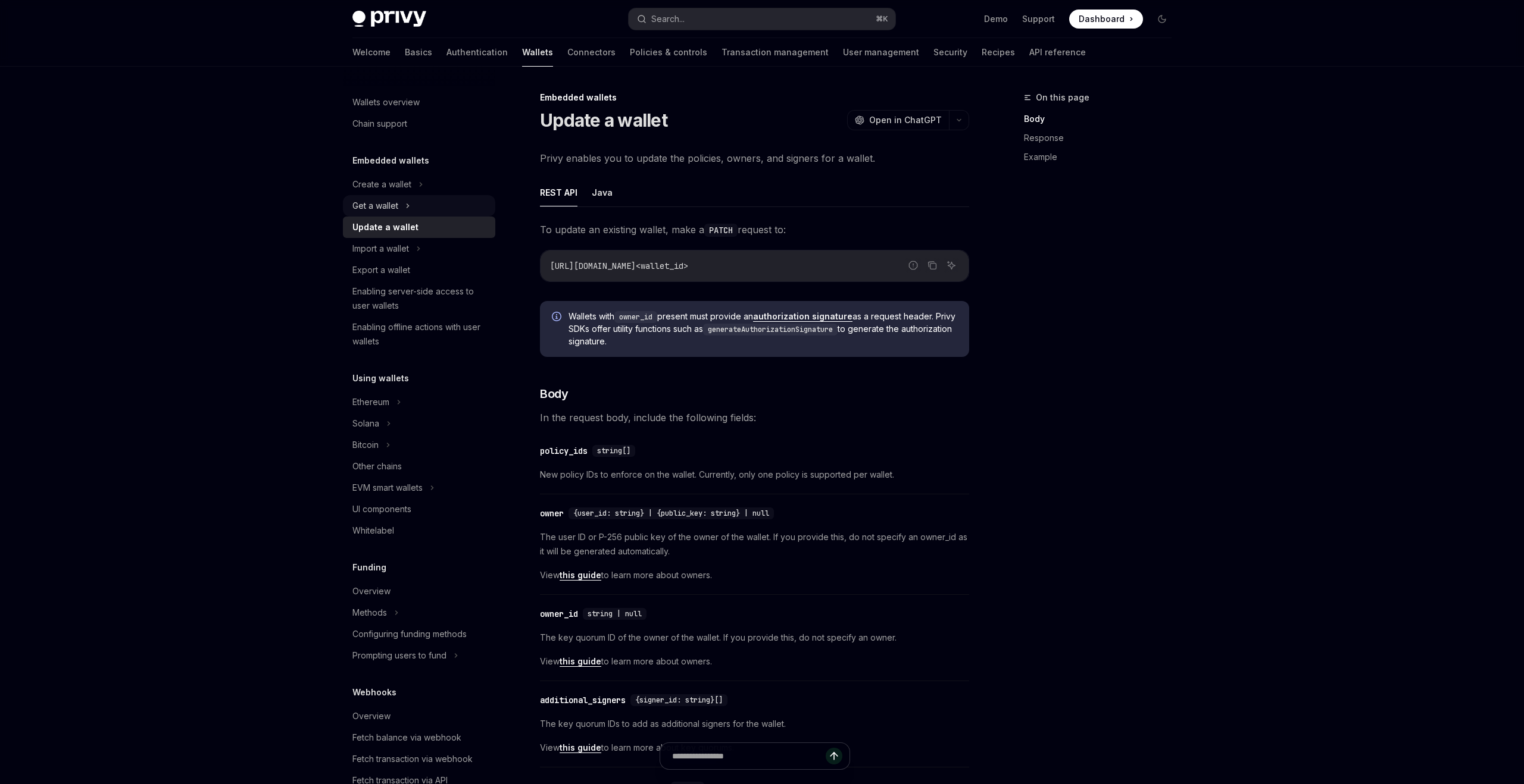
click at [407, 205] on icon at bounding box center [408, 205] width 5 height 14
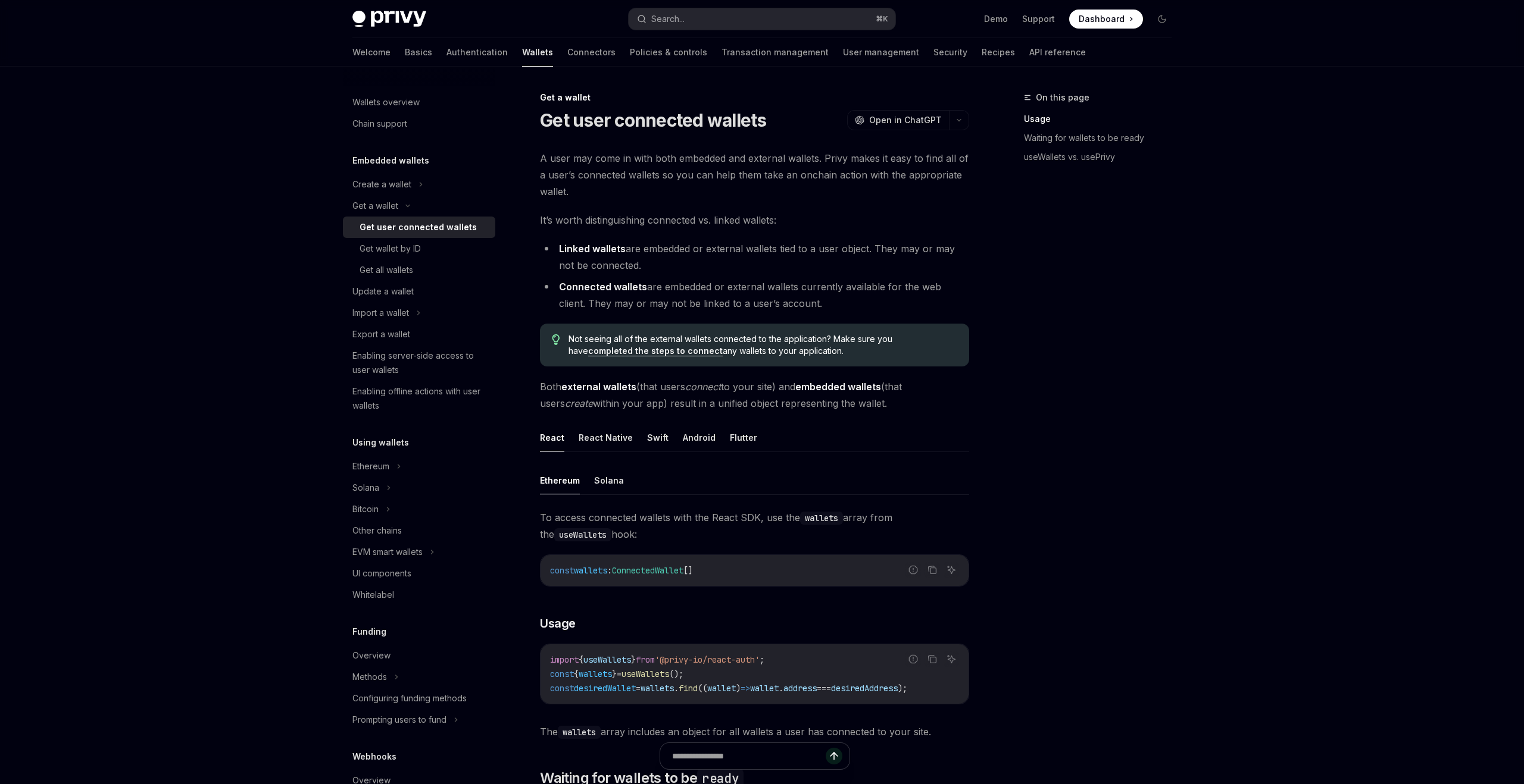
click at [412, 226] on div "Get user connected wallets" at bounding box center [418, 227] width 118 height 14
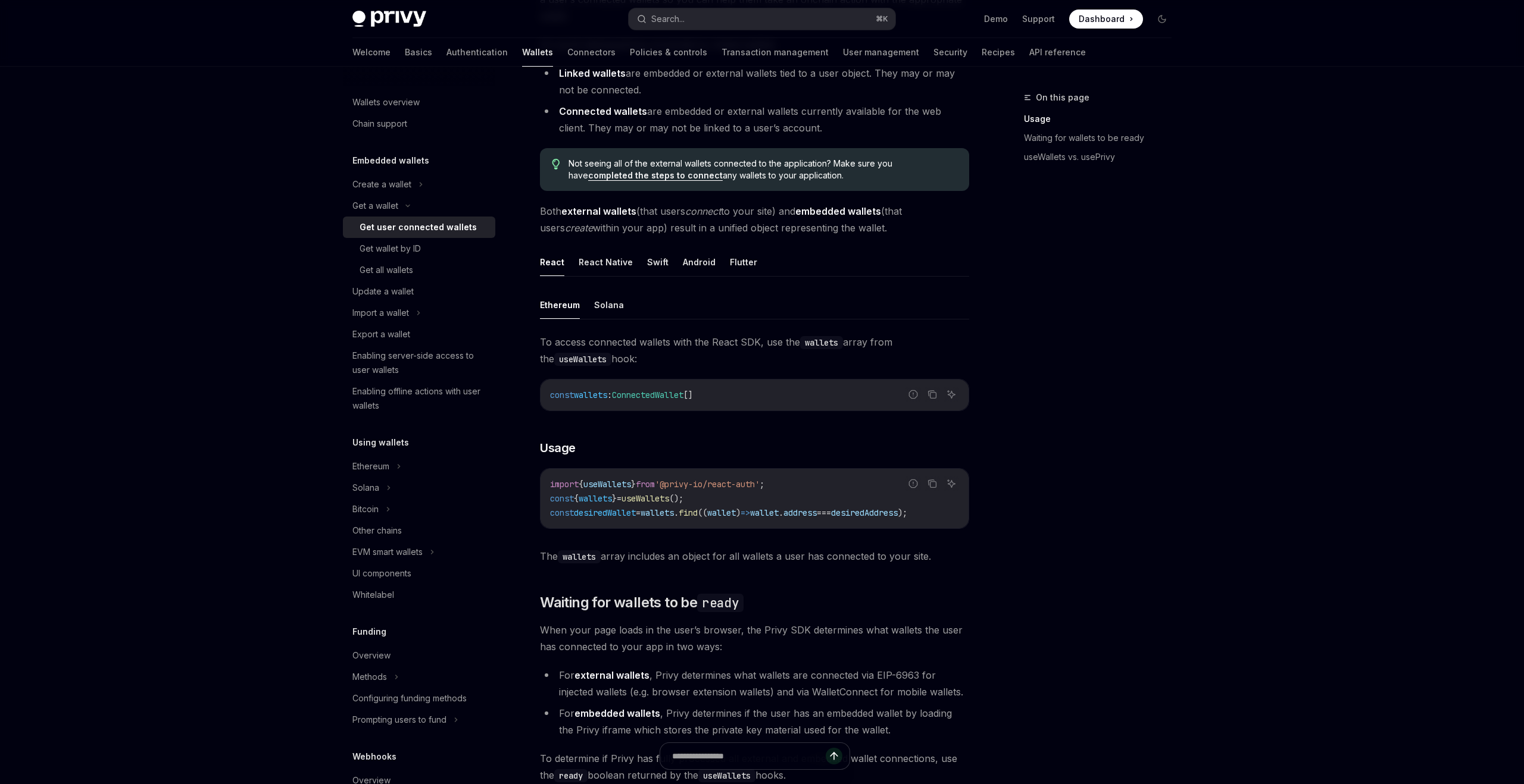
click at [609, 178] on link "completed the steps to connect" at bounding box center [655, 174] width 134 height 10
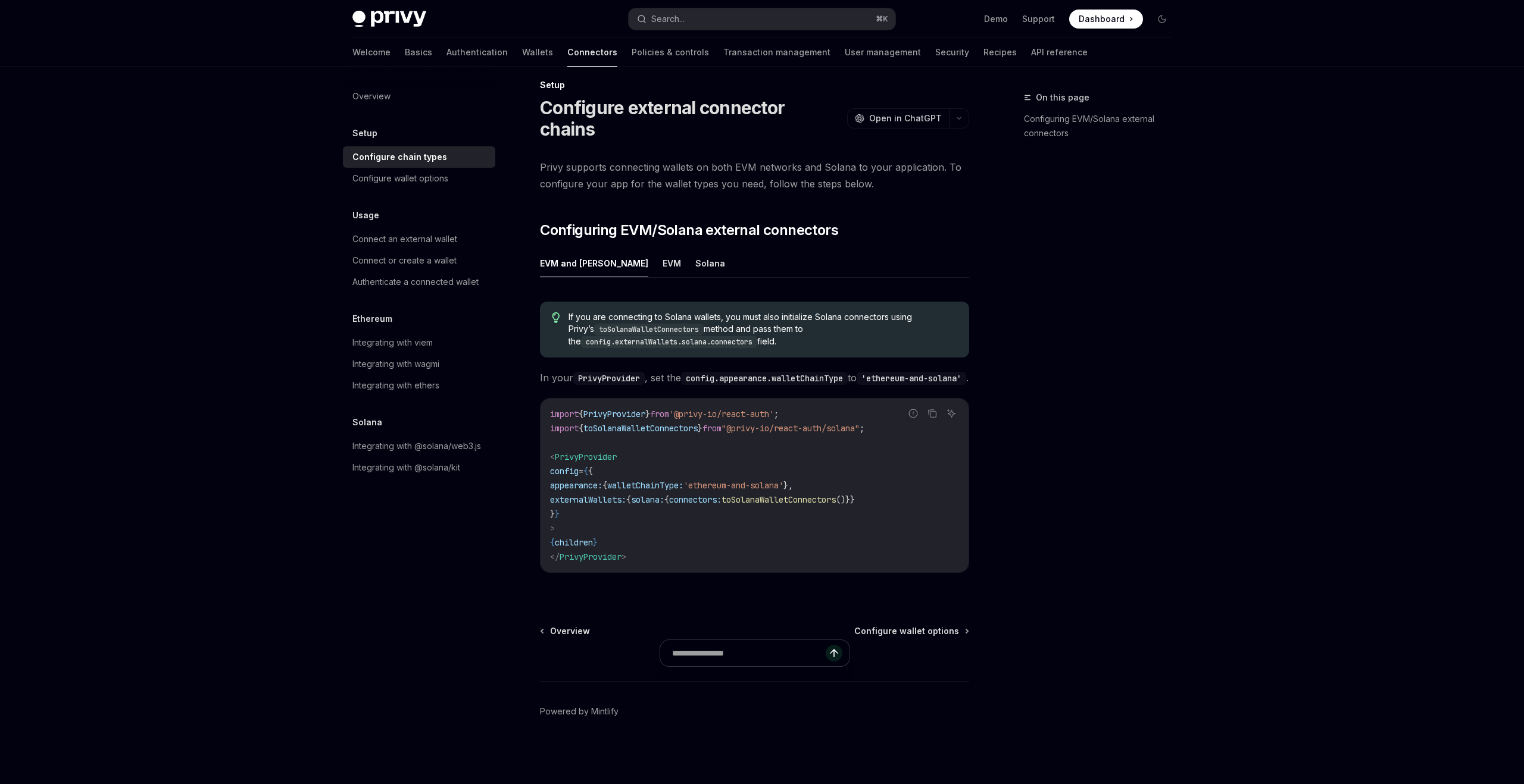
scroll to position [7, 0]
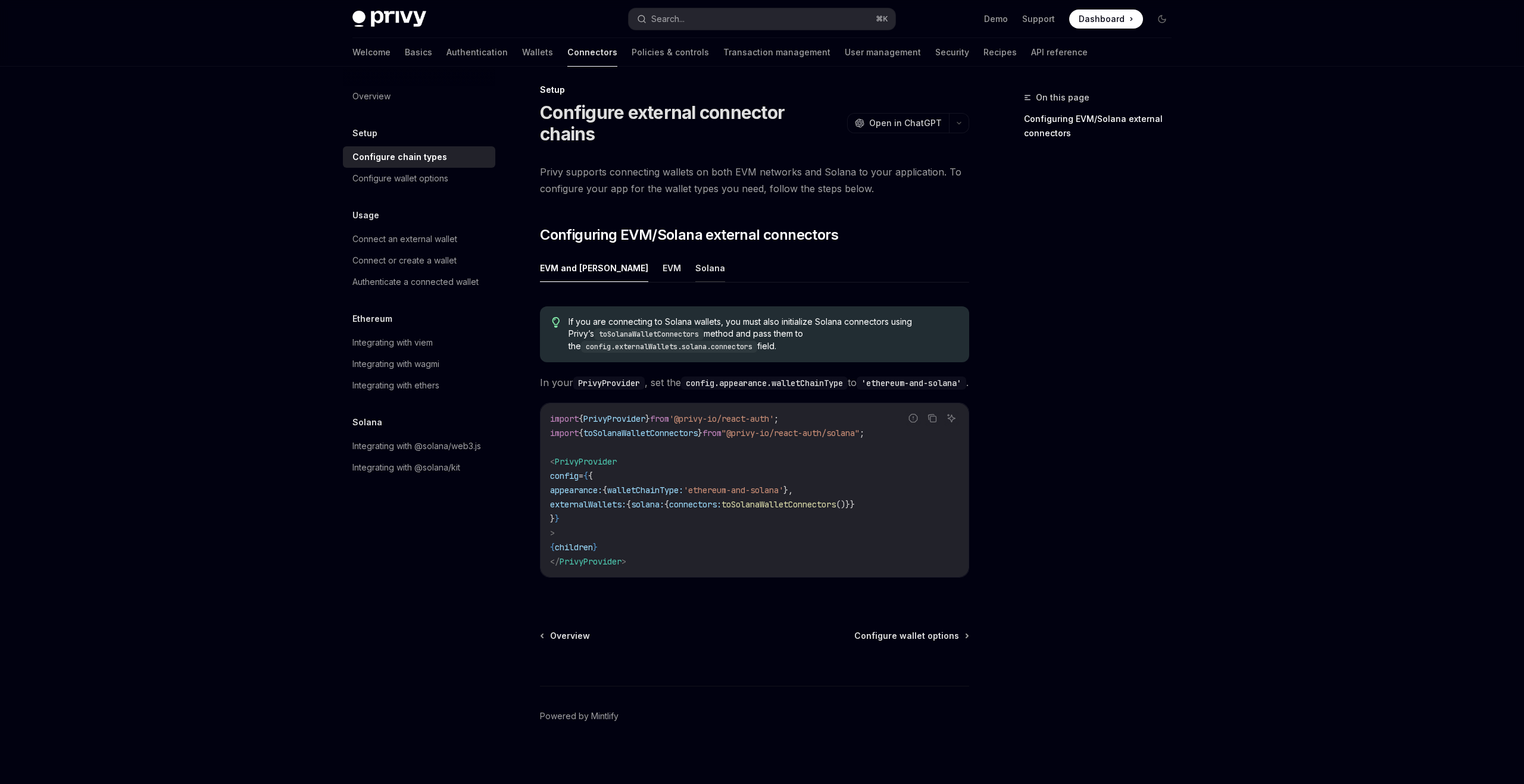
click at [695, 254] on button "Solana" at bounding box center [710, 268] width 30 height 28
type textarea "*"
